Goal: Task Accomplishment & Management: Manage account settings

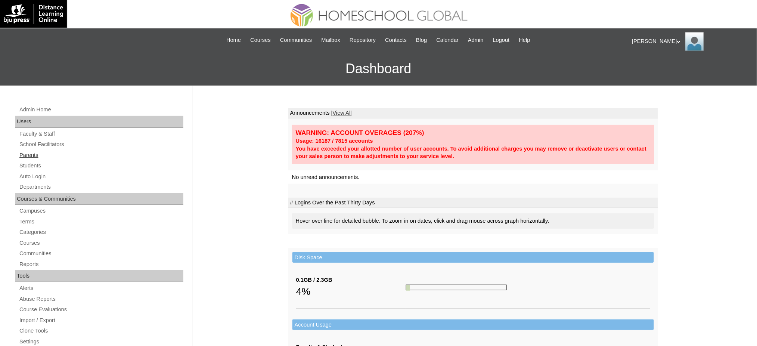
click at [29, 155] on link "Parents" at bounding box center [101, 155] width 165 height 9
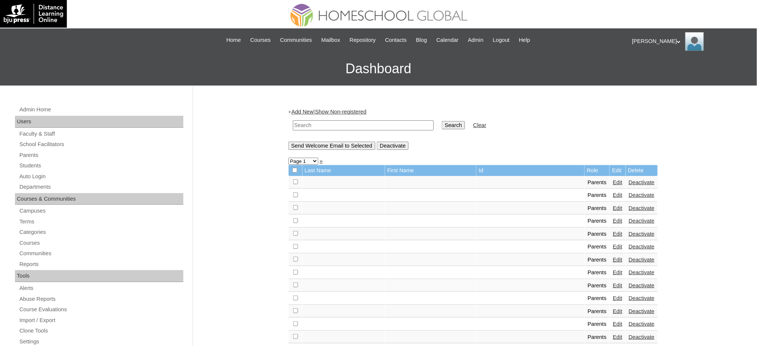
click at [370, 124] on input "text" at bounding box center [363, 125] width 141 height 10
click at [402, 127] on input "text" at bounding box center [363, 125] width 141 height 10
type input "v"
paste input "MHP0126-TECHPH2025"
type input "MHP0126-TECHPH2025"
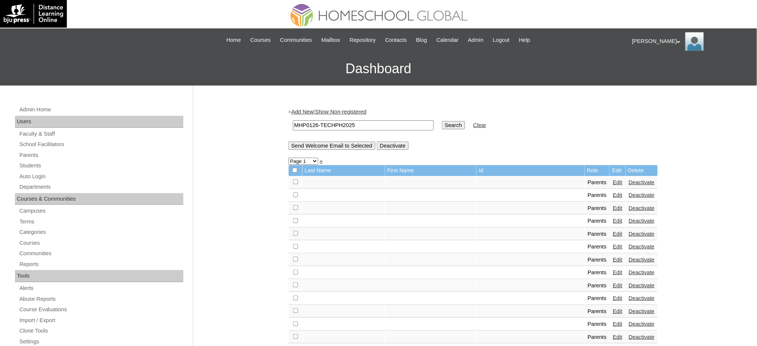
click at [442, 121] on input "Search" at bounding box center [453, 125] width 23 height 8
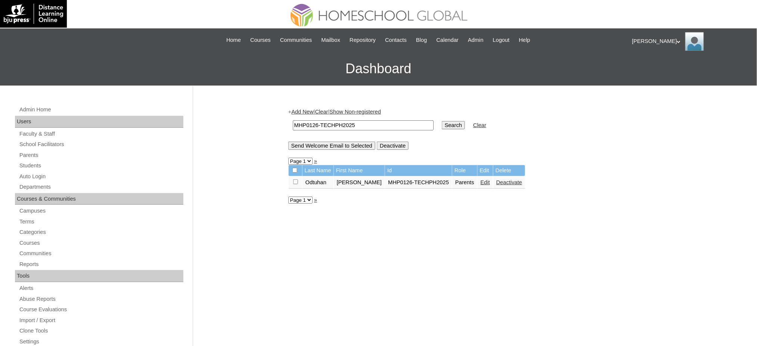
click at [481, 182] on link "Edit" at bounding box center [485, 182] width 9 height 6
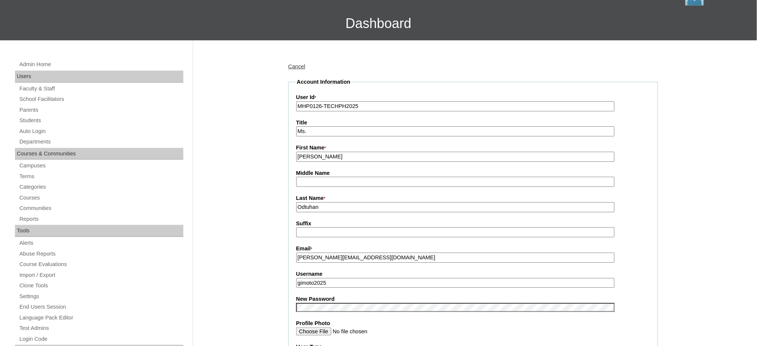
scroll to position [50, 0]
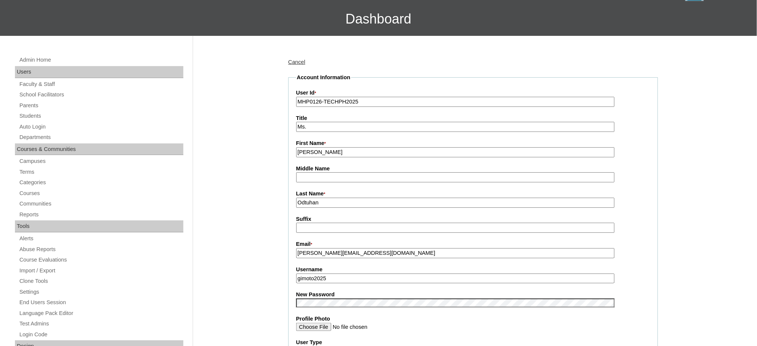
click at [334, 278] on input "gimoto2025" at bounding box center [455, 278] width 319 height 10
click at [334, 277] on input "gimoto2025" at bounding box center [455, 278] width 319 height 10
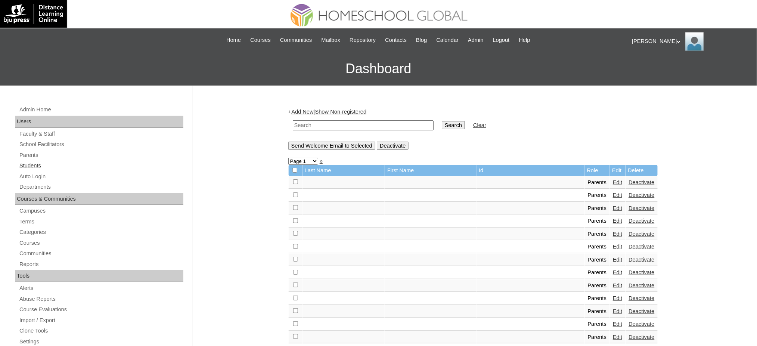
click at [32, 168] on link "Students" at bounding box center [101, 165] width 165 height 9
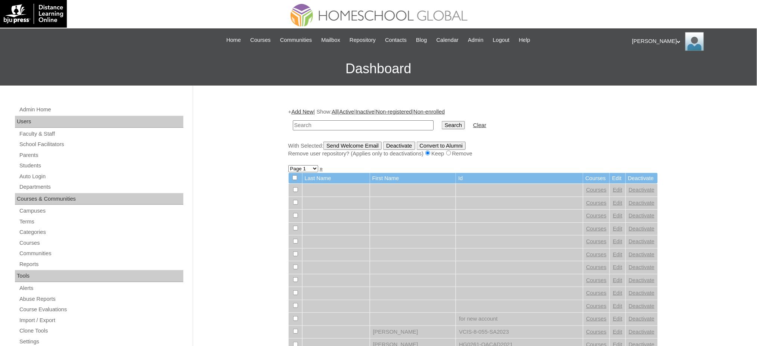
paste input "MHS00162-TECHPH2025"
type input "MHS00162-TECHPH2025"
click at [442, 126] on input "Search" at bounding box center [453, 125] width 23 height 8
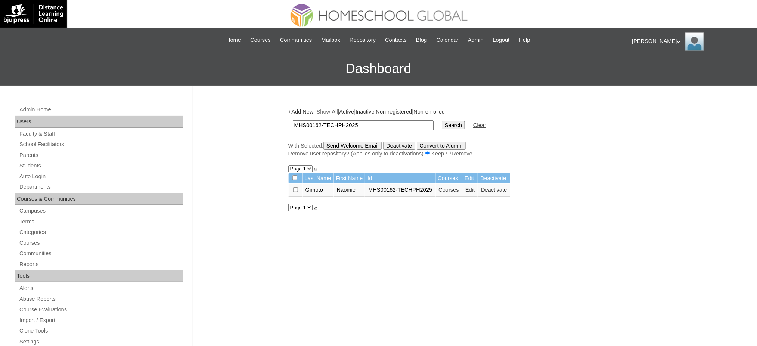
click at [468, 187] on link "Edit" at bounding box center [469, 190] width 9 height 6
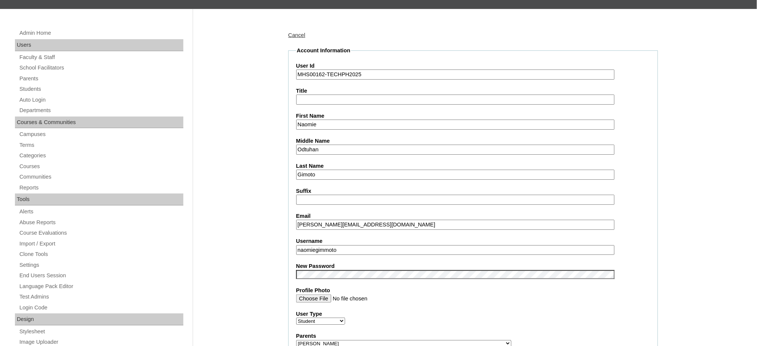
scroll to position [99, 0]
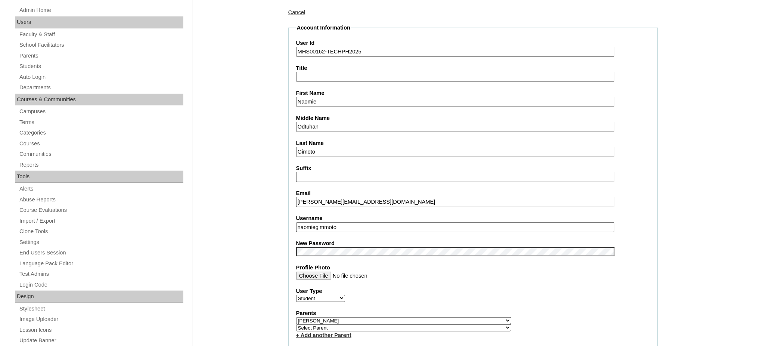
click at [346, 216] on label "Username" at bounding box center [473, 218] width 354 height 8
click at [346, 222] on input "naomiegimmoto" at bounding box center [455, 227] width 319 height 10
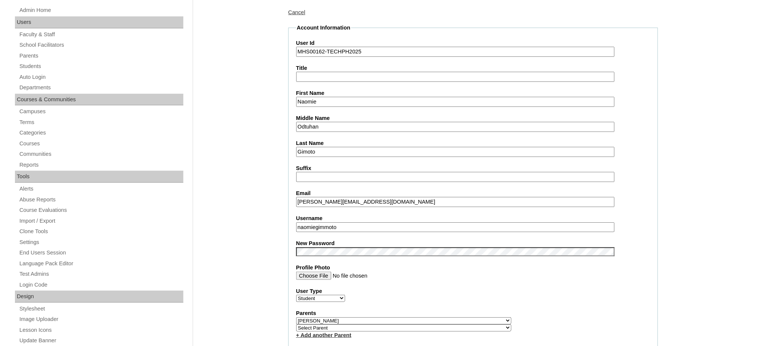
paste input "text"
type input "[PERSON_NAME]"
